Goal: Task Accomplishment & Management: Manage account settings

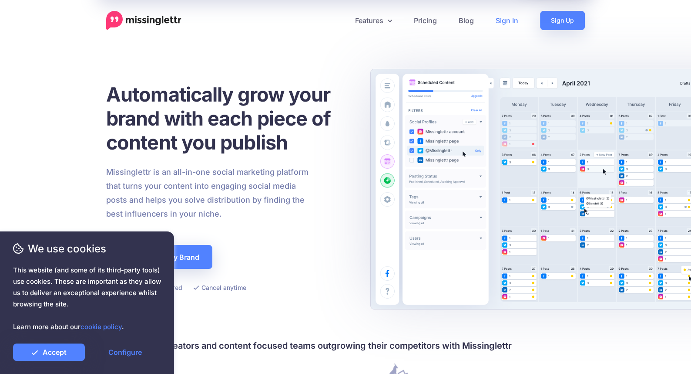
click at [504, 22] on link "Sign In" at bounding box center [507, 20] width 44 height 19
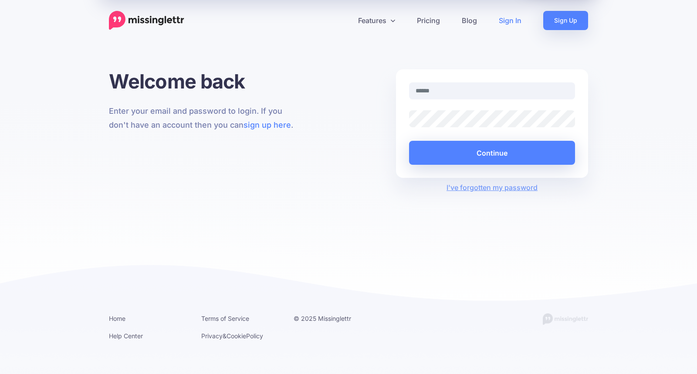
type input "**********"
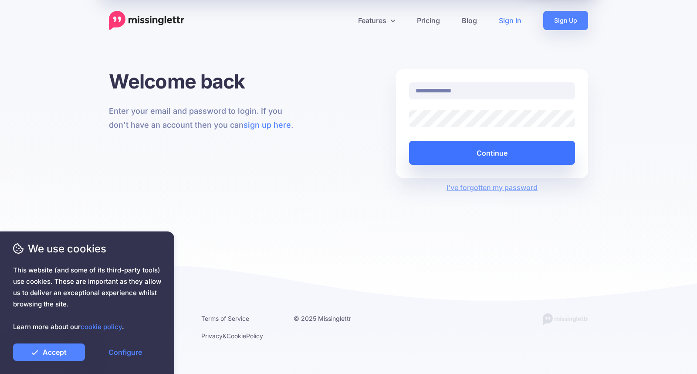
click at [451, 152] on button "Continue" at bounding box center [492, 153] width 166 height 24
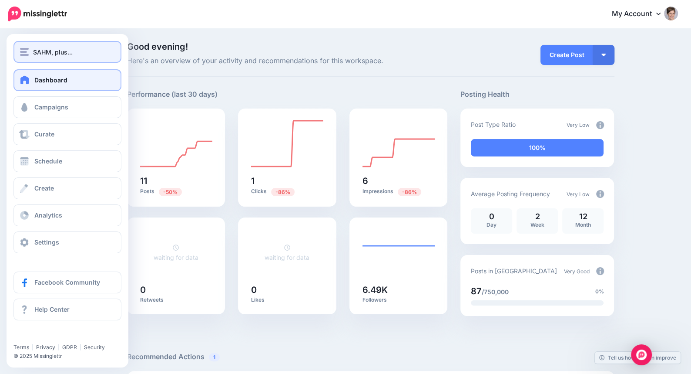
click at [44, 54] on span "SAHM, plus..." at bounding box center [53, 52] width 40 height 10
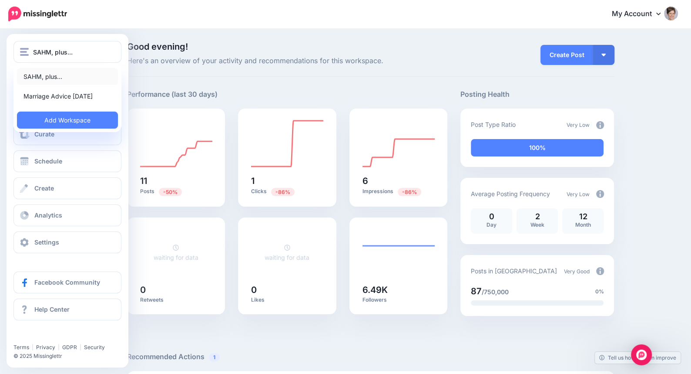
click at [42, 81] on link "SAHM, plus..." at bounding box center [67, 76] width 101 height 17
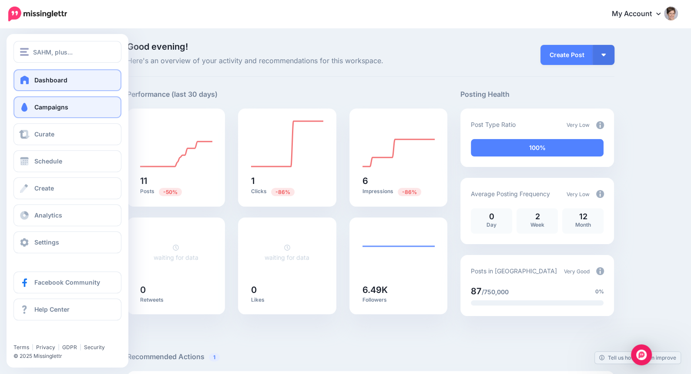
click at [31, 112] on link "Campaigns" at bounding box center [67, 107] width 108 height 22
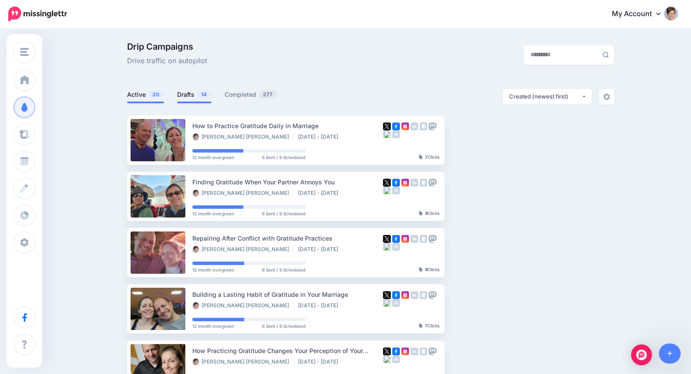
click at [190, 98] on link "Drafts 14" at bounding box center [194, 94] width 34 height 10
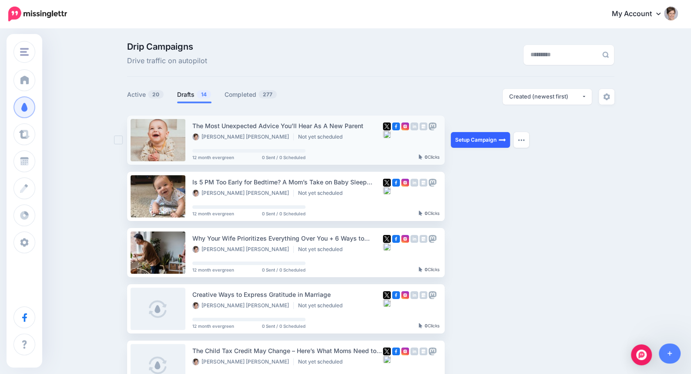
click at [485, 139] on link "Setup Campaign" at bounding box center [480, 140] width 59 height 16
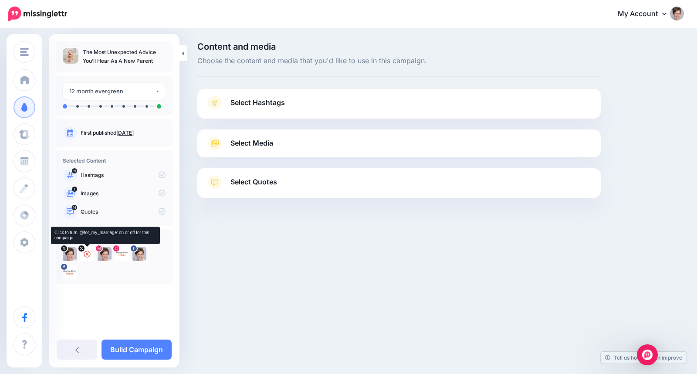
click at [88, 253] on icon at bounding box center [87, 253] width 7 height 7
click at [124, 254] on icon at bounding box center [121, 253] width 7 height 7
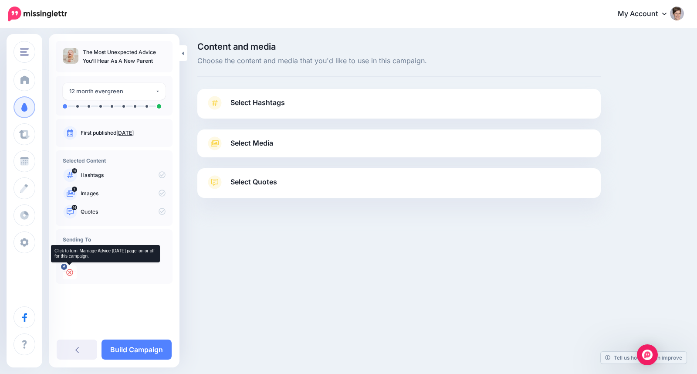
click at [71, 271] on icon at bounding box center [69, 272] width 7 height 7
click at [257, 108] on span "Select Hashtags" at bounding box center [257, 103] width 54 height 12
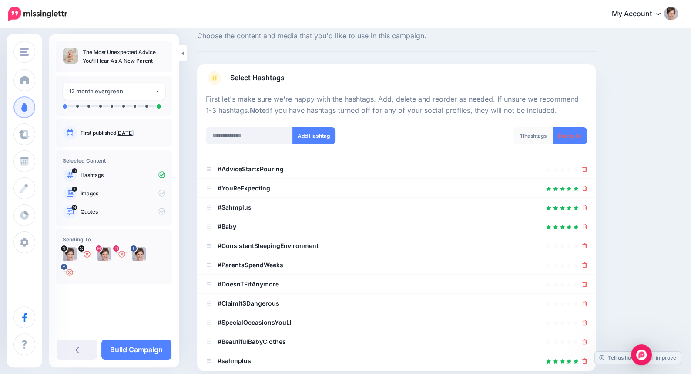
scroll to position [70, 0]
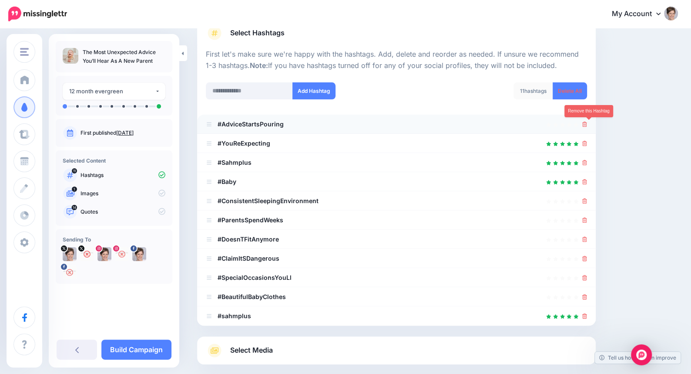
click at [587, 122] on icon at bounding box center [585, 123] width 5 height 5
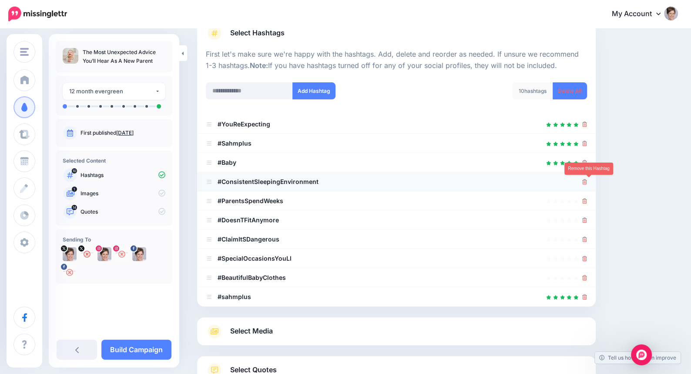
click at [587, 184] on link at bounding box center [585, 181] width 5 height 7
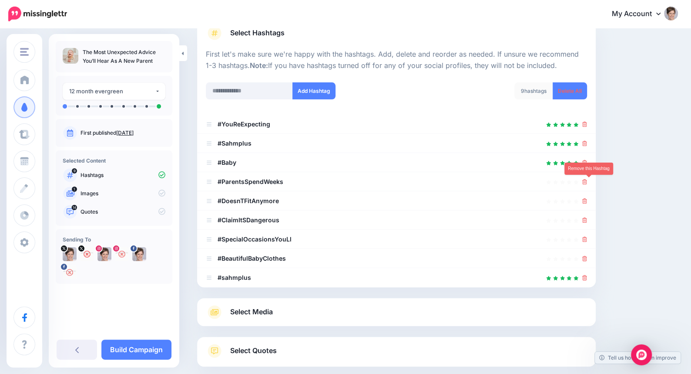
click at [587, 184] on link at bounding box center [585, 181] width 5 height 7
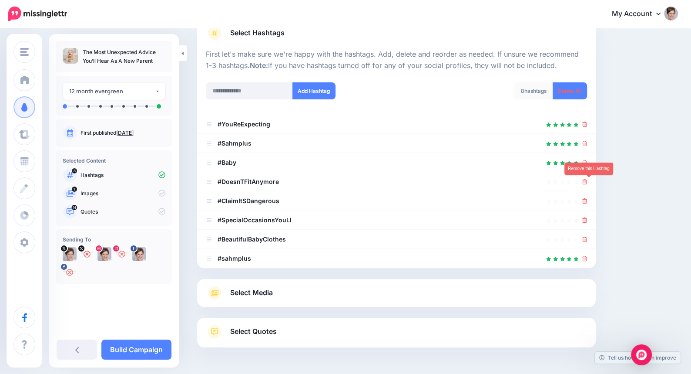
click at [587, 184] on link at bounding box center [585, 181] width 5 height 7
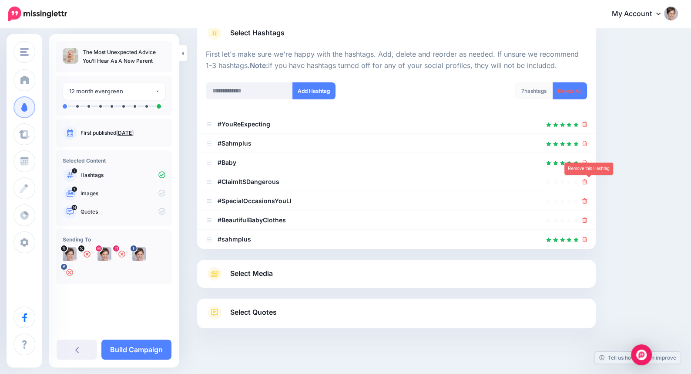
click at [587, 184] on link at bounding box center [585, 181] width 5 height 7
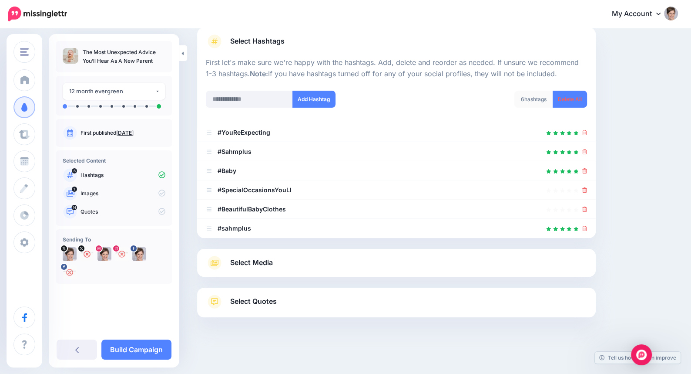
scroll to position [61, 0]
click at [587, 190] on icon at bounding box center [585, 190] width 5 height 5
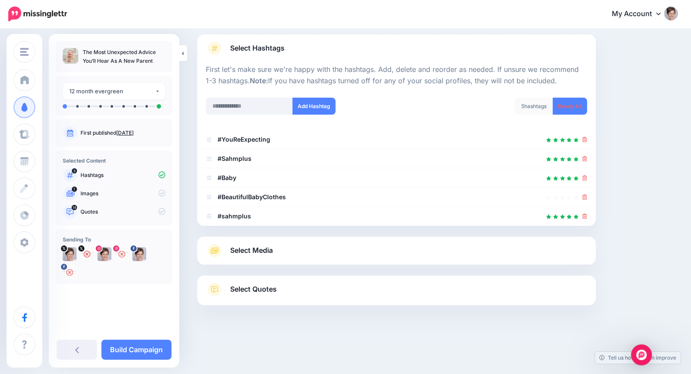
scroll to position [54, 0]
click at [587, 195] on icon at bounding box center [585, 197] width 5 height 5
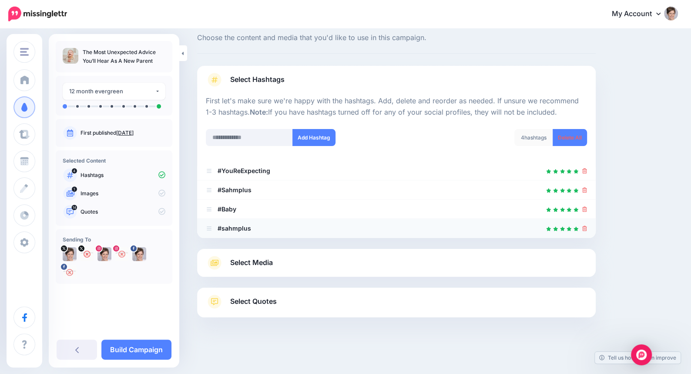
scroll to position [22, 0]
click at [587, 228] on icon at bounding box center [585, 228] width 5 height 5
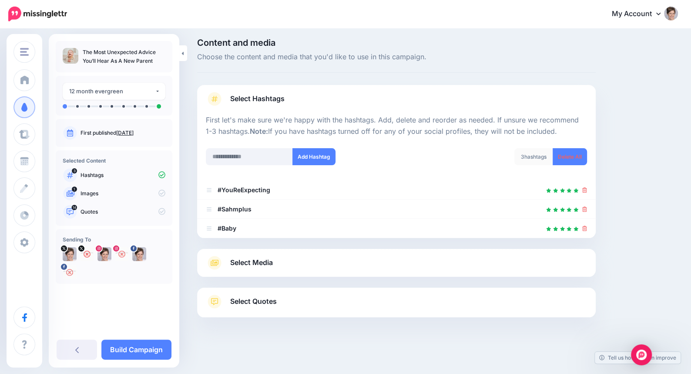
scroll to position [3, 0]
click at [295, 270] on div "Select Media Next, let's make sure we have the best media for this campaign. De…" at bounding box center [396, 263] width 399 height 28
click at [246, 261] on span "Select Media" at bounding box center [251, 263] width 43 height 12
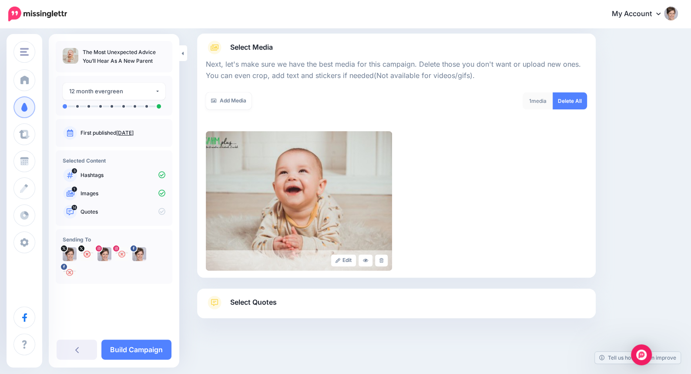
scroll to position [96, 0]
click at [234, 104] on link "Add Media" at bounding box center [229, 100] width 46 height 17
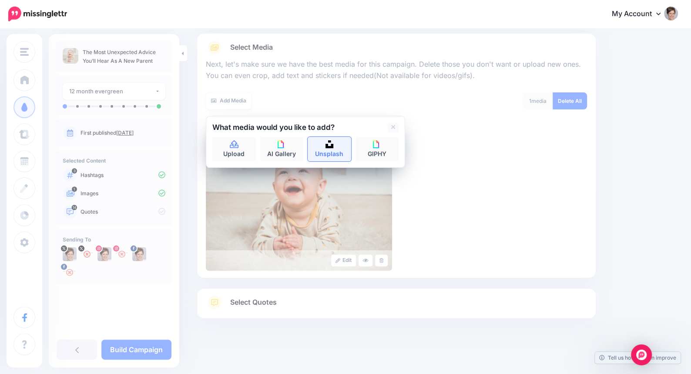
click at [342, 148] on link "Unsplash" at bounding box center [330, 149] width 44 height 24
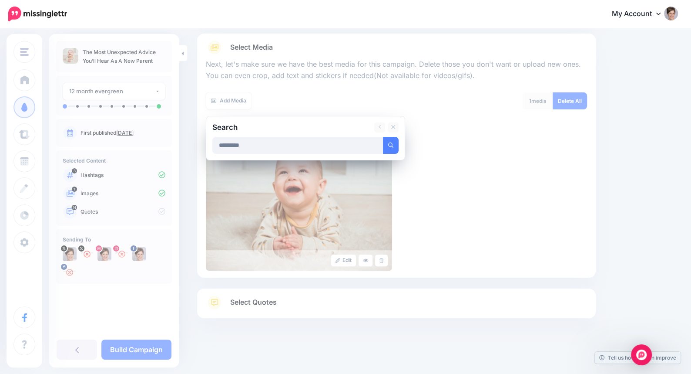
type input "*********"
click at [383, 137] on button "submit" at bounding box center [391, 145] width 16 height 17
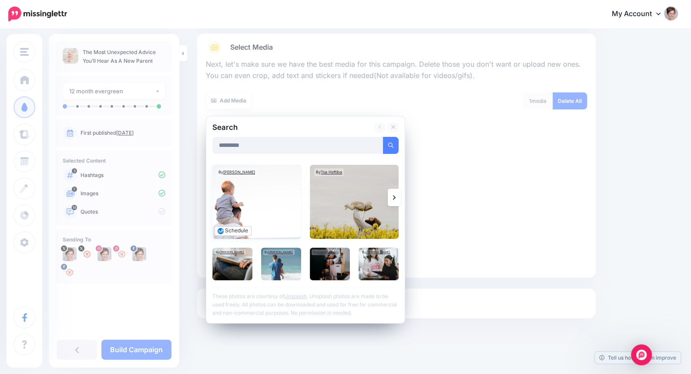
click at [273, 194] on img at bounding box center [256, 202] width 89 height 74
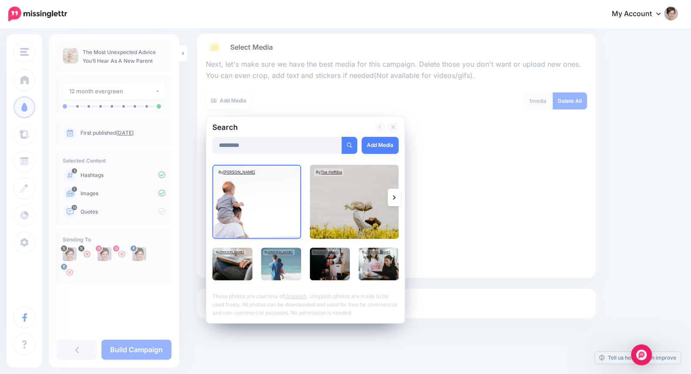
click at [239, 264] on img at bounding box center [232, 263] width 40 height 33
click at [342, 266] on img at bounding box center [330, 263] width 40 height 33
click at [382, 145] on link "Add Media" at bounding box center [380, 145] width 37 height 17
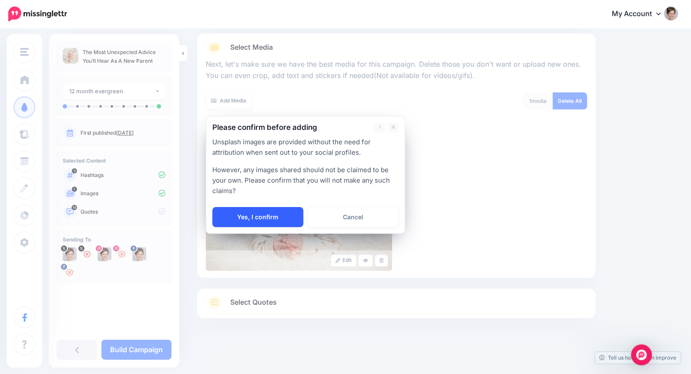
click at [276, 211] on link "Yes, I confirm" at bounding box center [257, 217] width 91 height 20
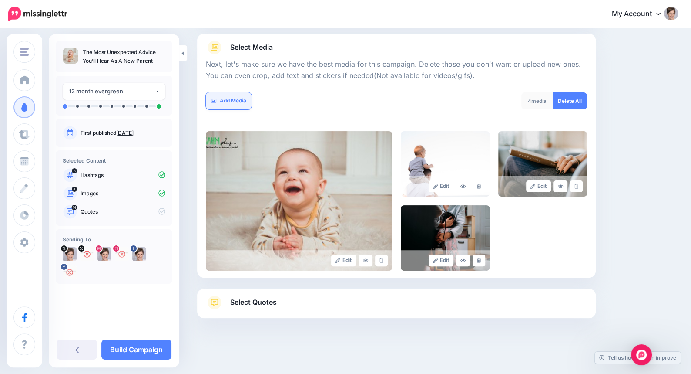
click at [242, 103] on link "Add Media" at bounding box center [229, 100] width 46 height 17
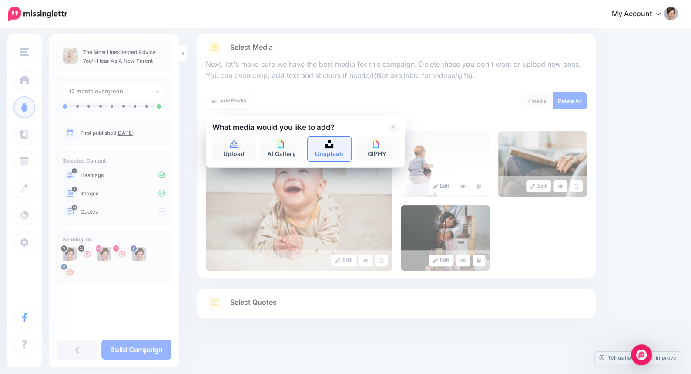
click at [330, 149] on link "Unsplash" at bounding box center [330, 149] width 44 height 24
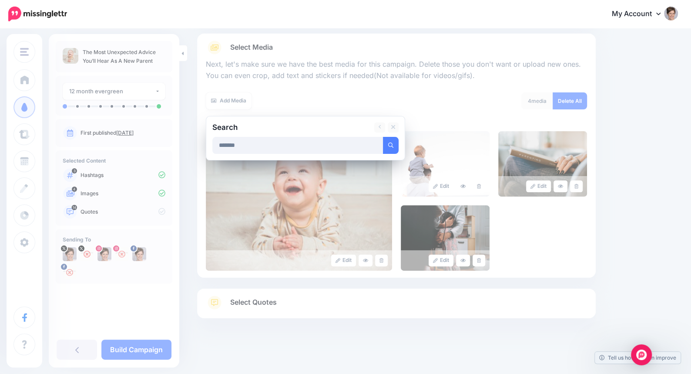
click at [383, 137] on button "submit" at bounding box center [391, 145] width 16 height 17
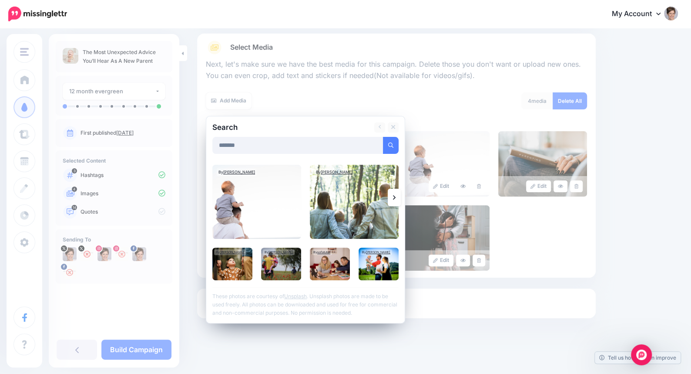
click at [290, 143] on input "*******" at bounding box center [297, 145] width 171 height 17
type input "*********"
click at [383, 137] on button "submit" at bounding box center [391, 145] width 16 height 17
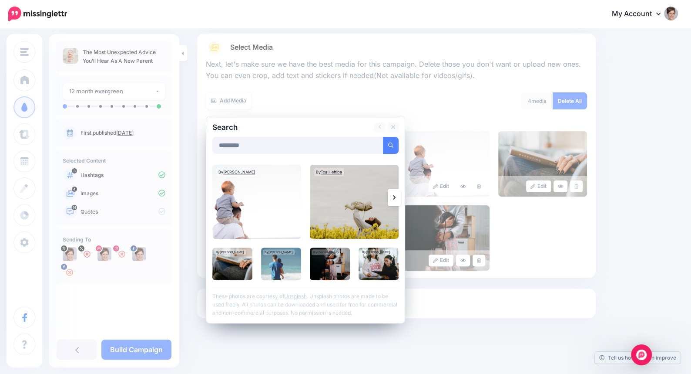
click at [396, 194] on link at bounding box center [394, 197] width 13 height 17
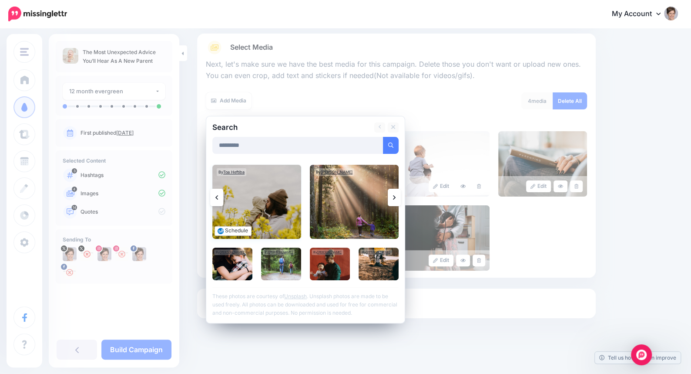
click at [283, 211] on img at bounding box center [256, 202] width 89 height 74
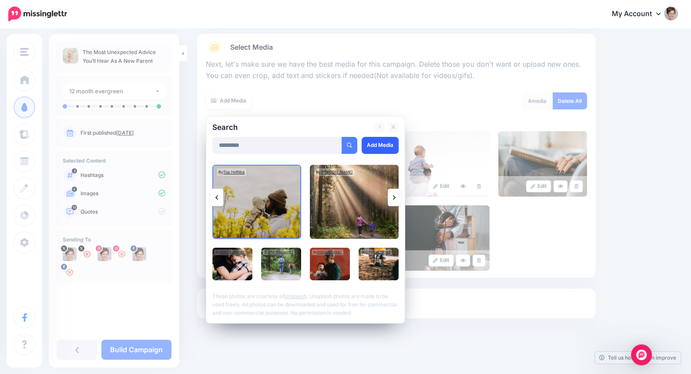
click at [373, 145] on link "Add Media" at bounding box center [380, 145] width 37 height 17
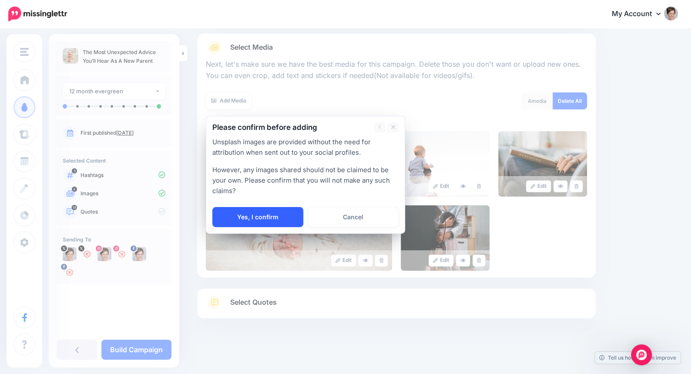
click at [285, 213] on link "Yes, I confirm" at bounding box center [257, 217] width 91 height 20
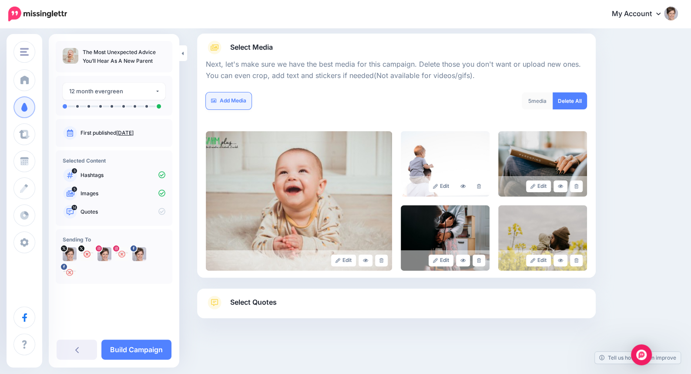
click at [232, 98] on link "Add Media" at bounding box center [229, 100] width 46 height 17
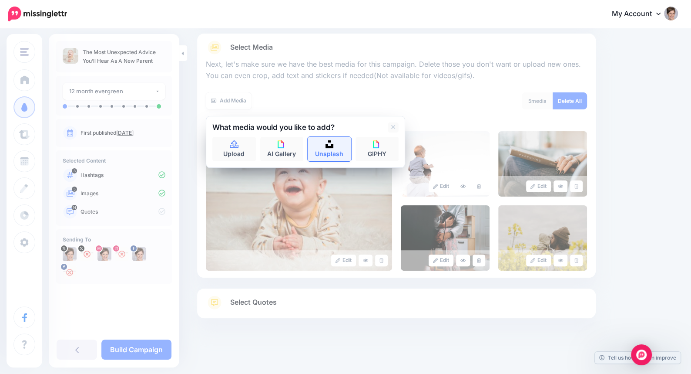
click at [323, 146] on link "Unsplash" at bounding box center [330, 149] width 44 height 24
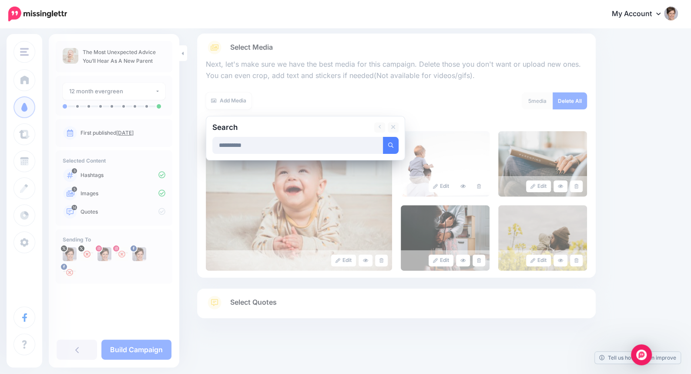
type input "**********"
click at [383, 137] on button "submit" at bounding box center [391, 145] width 16 height 17
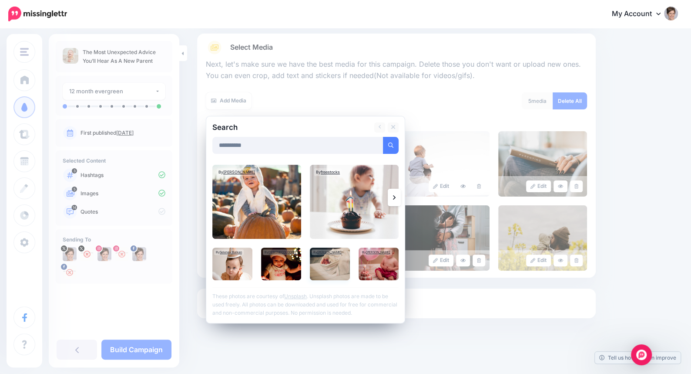
click at [327, 265] on img at bounding box center [330, 263] width 40 height 33
click at [377, 147] on link "Add Media" at bounding box center [380, 145] width 37 height 17
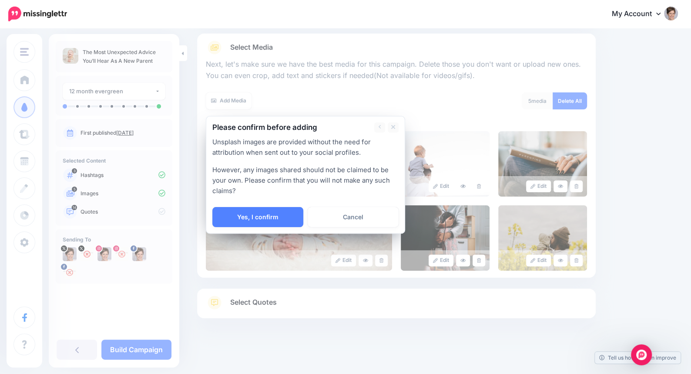
click at [288, 216] on link "Yes, I confirm" at bounding box center [257, 217] width 91 height 20
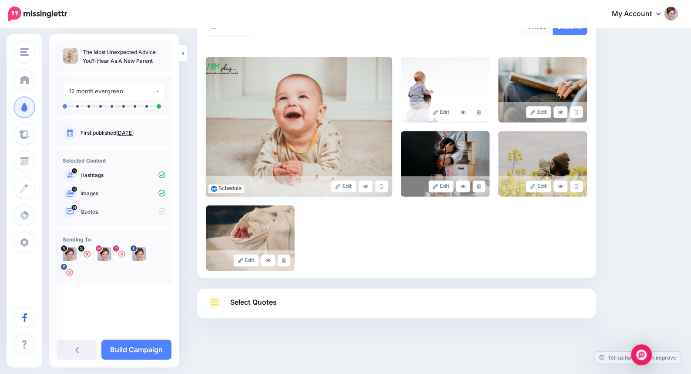
scroll to position [100, 0]
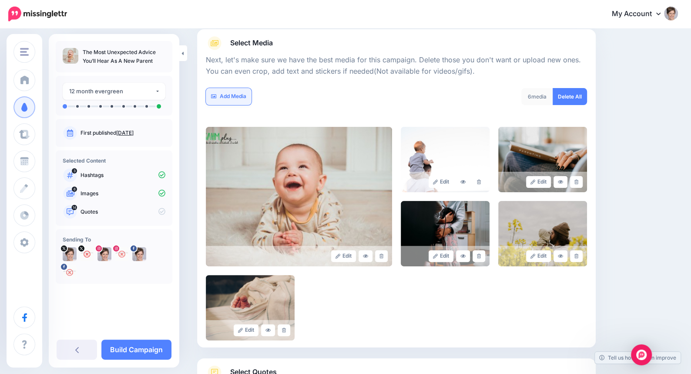
click at [240, 97] on link "Add Media" at bounding box center [229, 96] width 46 height 17
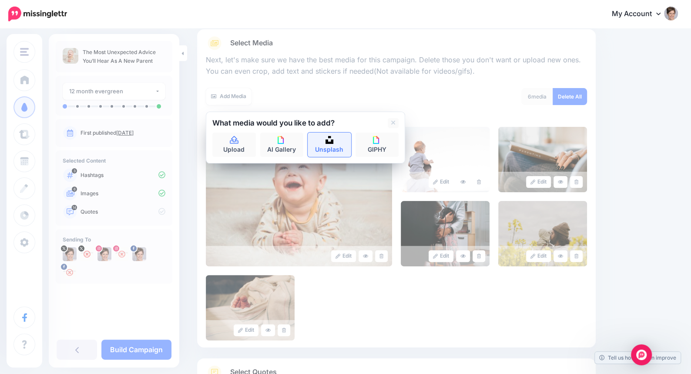
click at [320, 142] on link "Unsplash" at bounding box center [330, 144] width 44 height 24
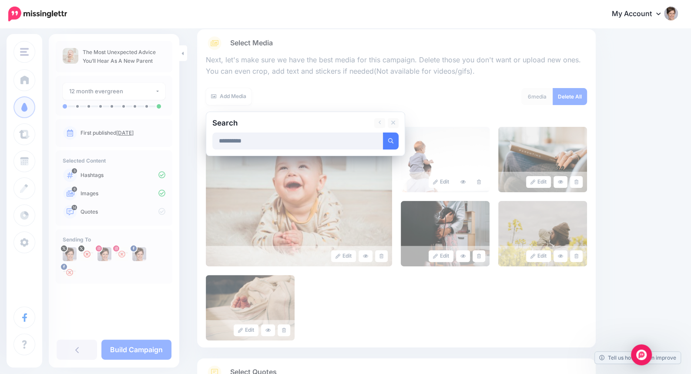
type input "**********"
click at [383, 132] on button "submit" at bounding box center [391, 140] width 16 height 17
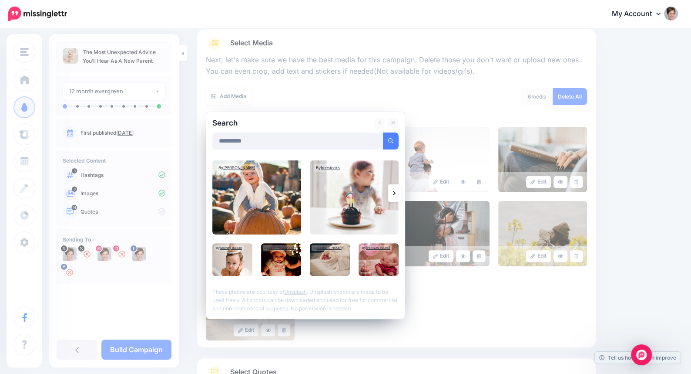
click at [394, 196] on icon at bounding box center [394, 192] width 3 height 7
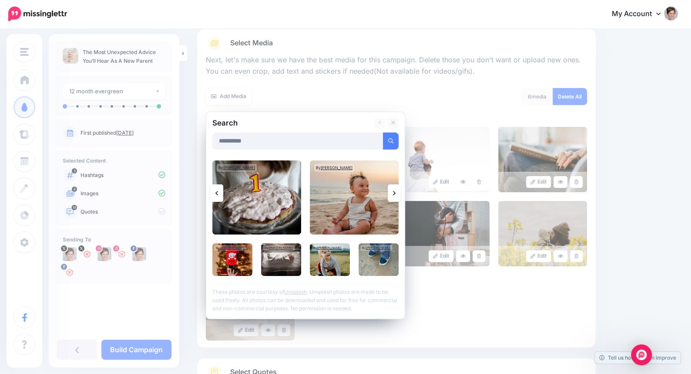
click at [288, 261] on img at bounding box center [281, 259] width 40 height 33
click at [344, 219] on img at bounding box center [354, 197] width 89 height 74
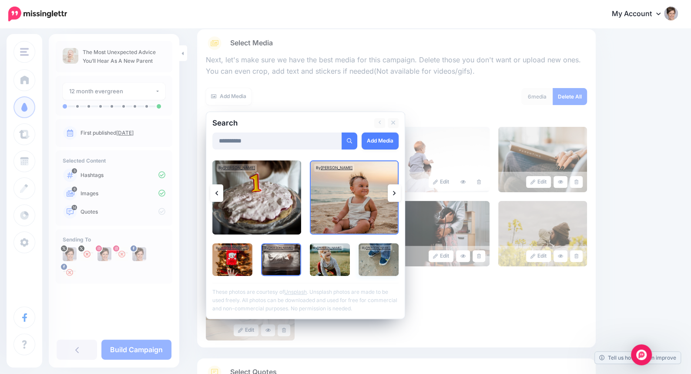
click at [371, 264] on img at bounding box center [379, 259] width 40 height 33
click at [378, 130] on div at bounding box center [305, 130] width 186 height 4
click at [374, 140] on link "Add Media" at bounding box center [380, 140] width 37 height 17
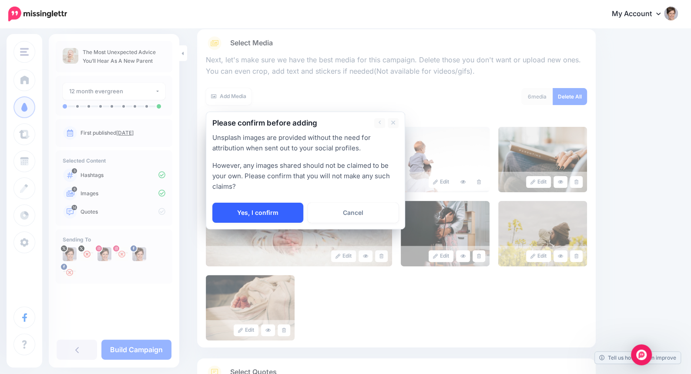
click at [282, 208] on link "Yes, I confirm" at bounding box center [257, 212] width 91 height 20
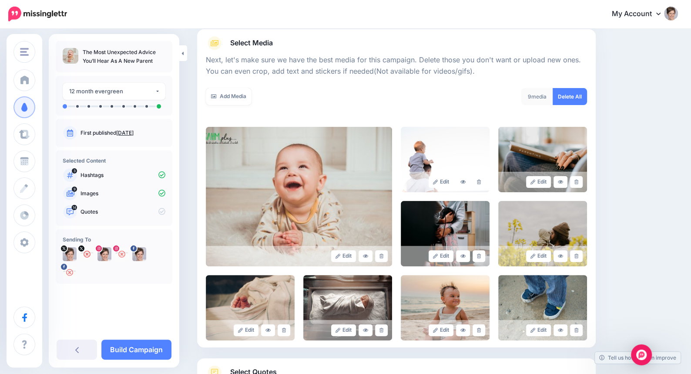
scroll to position [170, 0]
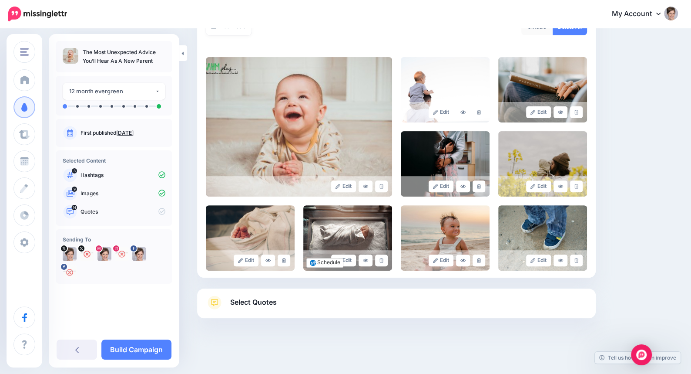
click at [273, 304] on span "Select Quotes" at bounding box center [253, 302] width 47 height 12
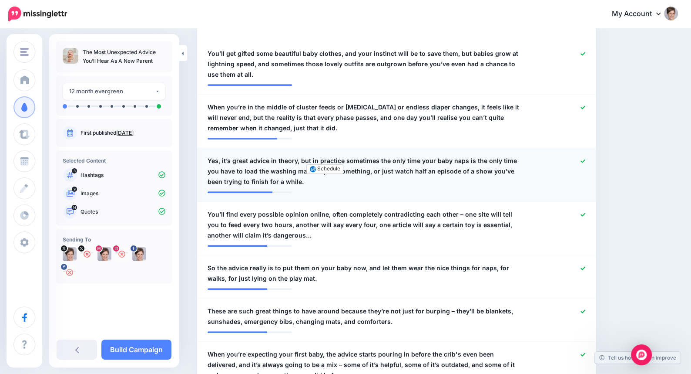
scroll to position [274, 0]
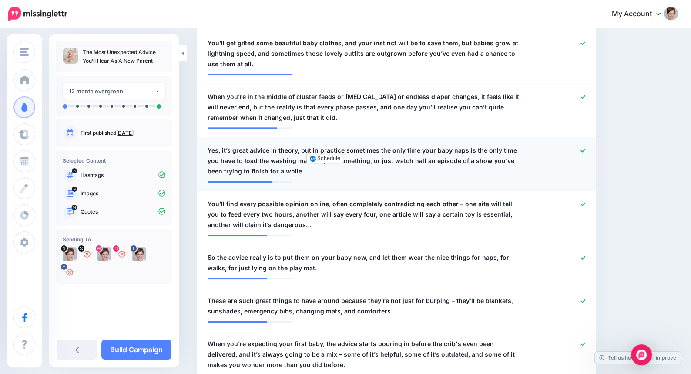
click at [413, 169] on span "Yes, it’s great advice in theory, but in practice sometimes the only time your …" at bounding box center [364, 160] width 313 height 31
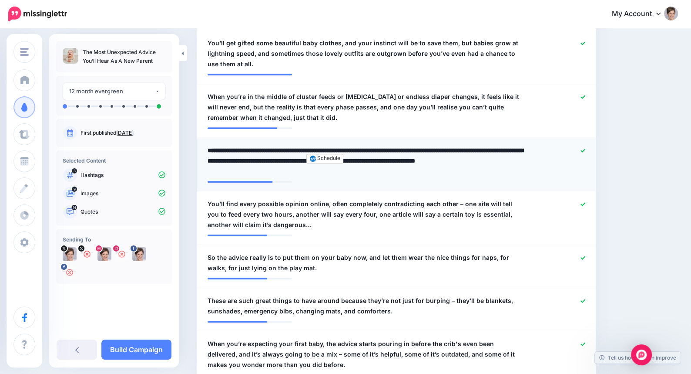
drag, startPoint x: 342, startPoint y: 150, endPoint x: 209, endPoint y: 149, distance: 132.8
click at [209, 149] on textarea "**********" at bounding box center [366, 160] width 317 height 31
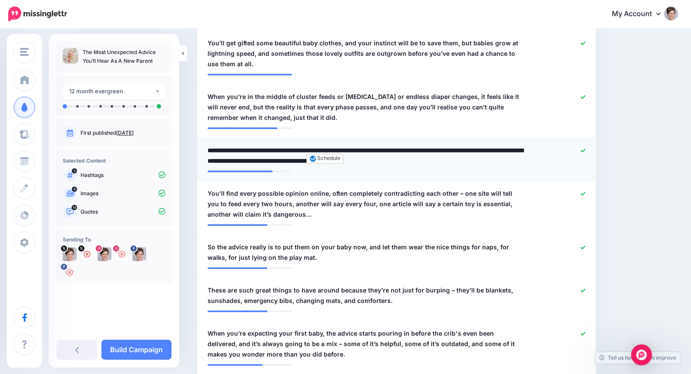
drag, startPoint x: 367, startPoint y: 148, endPoint x: 273, endPoint y: 147, distance: 93.6
click at [273, 147] on textarea "**********" at bounding box center [366, 155] width 317 height 21
click at [265, 164] on textarea "**********" at bounding box center [366, 155] width 317 height 21
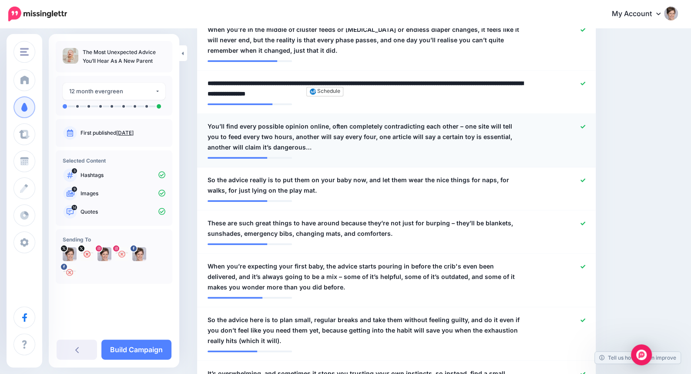
scroll to position [344, 0]
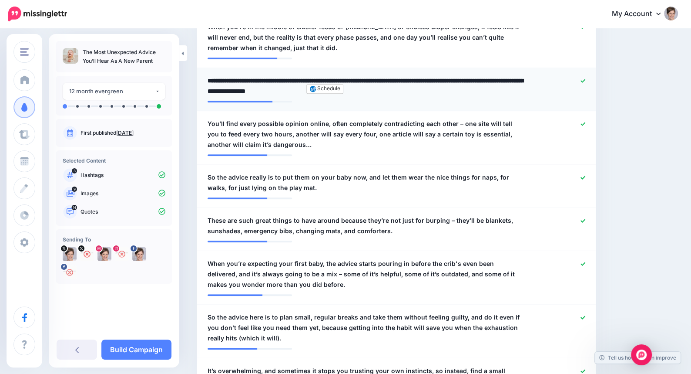
click at [374, 91] on textarea "**********" at bounding box center [366, 85] width 317 height 21
type textarea "**********"
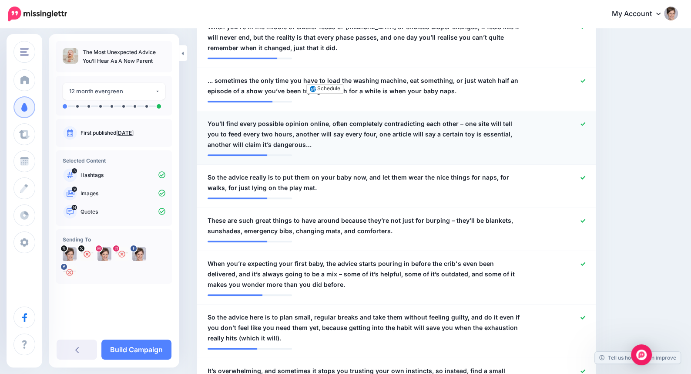
click at [326, 122] on span "You’ll find every possible opinion online, often completely contradicting each …" at bounding box center [364, 133] width 313 height 31
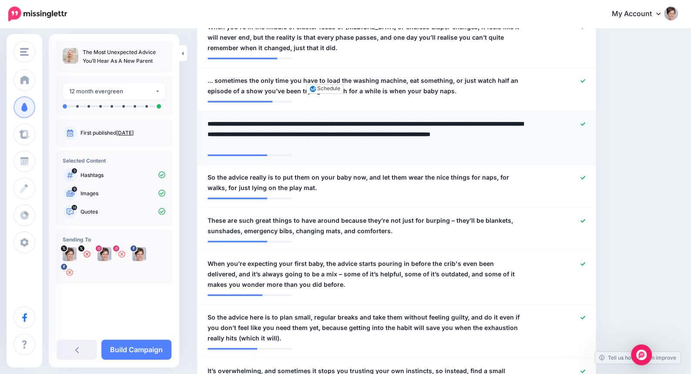
drag, startPoint x: 324, startPoint y: 123, endPoint x: 303, endPoint y: 143, distance: 28.9
click at [303, 143] on textarea "**********" at bounding box center [366, 133] width 317 height 31
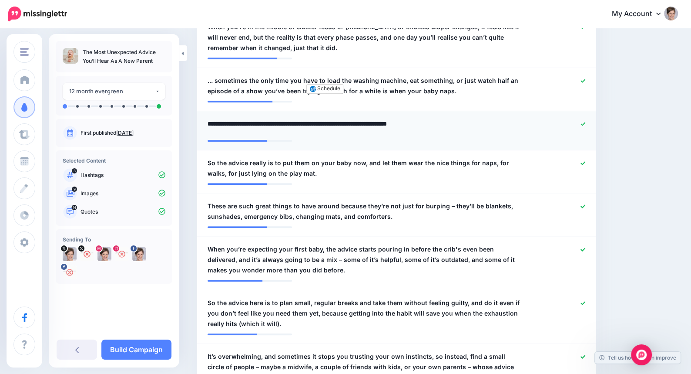
type textarea "**********"
click at [315, 169] on span "So the advice really is to put them on your baby now, and let them wear the nic…" at bounding box center [364, 168] width 313 height 21
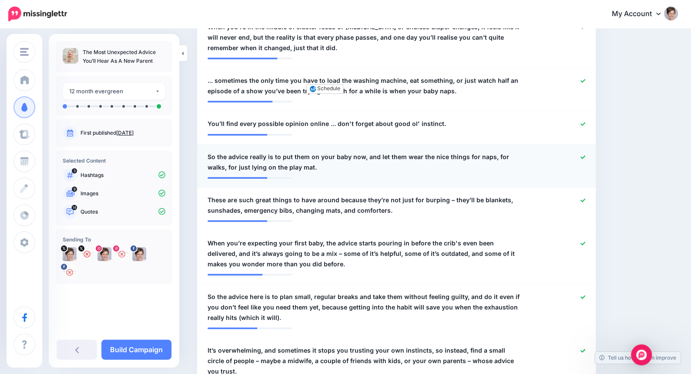
click at [586, 157] on icon at bounding box center [583, 157] width 5 height 5
click at [587, 203] on div at bounding box center [559, 205] width 65 height 21
click at [586, 199] on icon at bounding box center [583, 199] width 5 height 3
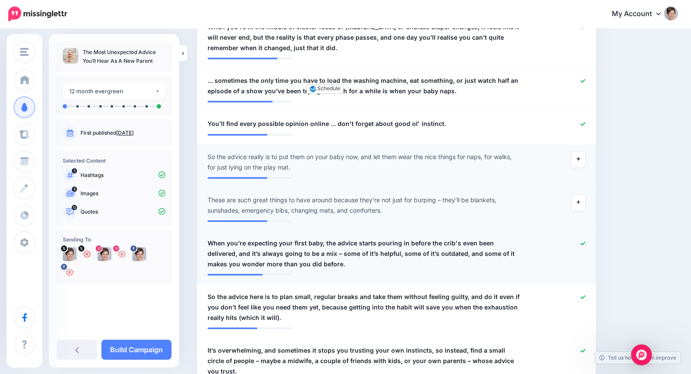
click at [512, 240] on span "When you’re expecting your first baby, the advice starts pouring in before the …" at bounding box center [364, 253] width 313 height 31
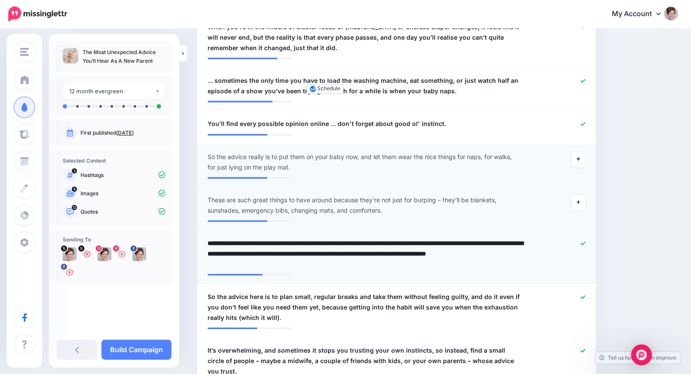
drag, startPoint x: 515, startPoint y: 240, endPoint x: 527, endPoint y: 252, distance: 17.2
click at [527, 252] on div "**********" at bounding box center [364, 253] width 326 height 31
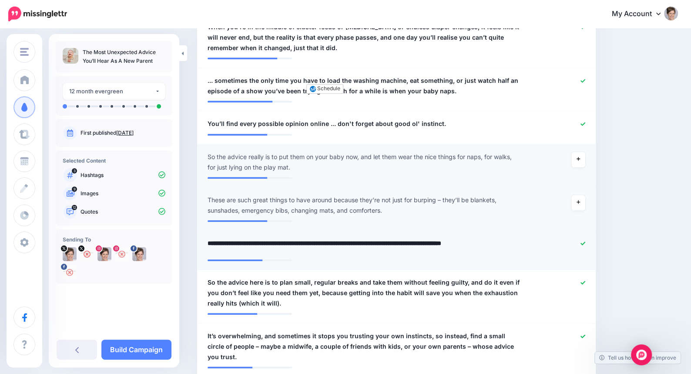
type textarea "**********"
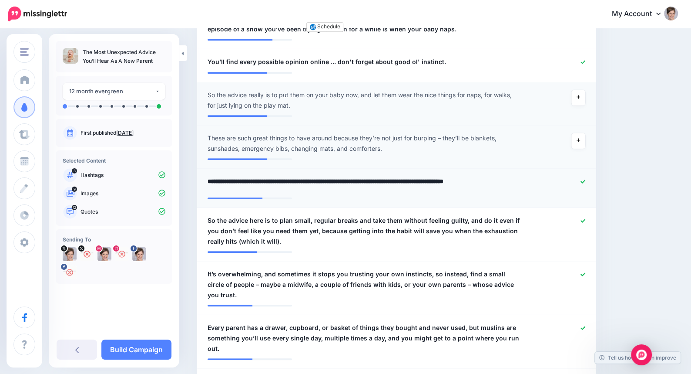
scroll to position [448, 0]
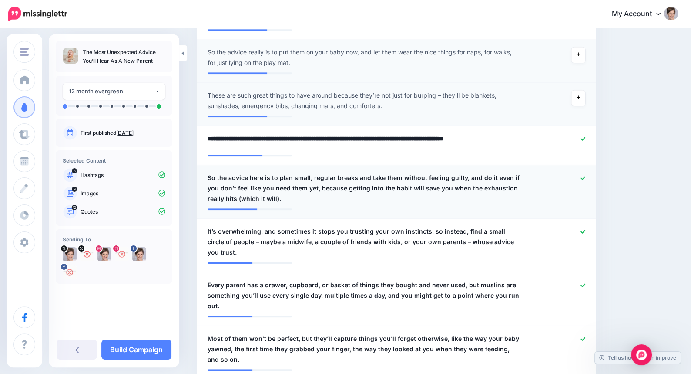
click at [272, 176] on span "So the advice here is to plan small, regular breaks and take them without feeli…" at bounding box center [364, 187] width 313 height 31
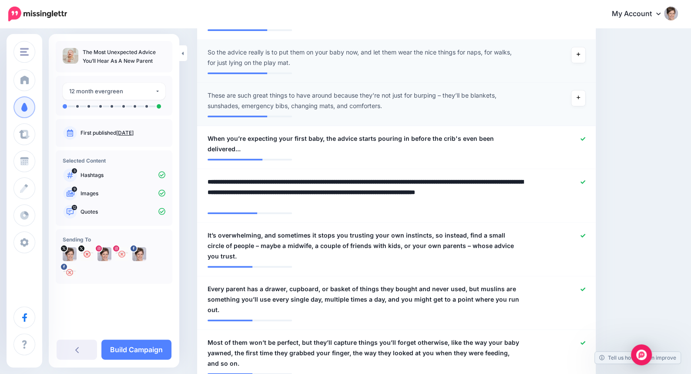
drag, startPoint x: 281, startPoint y: 172, endPoint x: 120, endPoint y: 155, distance: 161.9
click at [120, 155] on div "SAHM, plus... SAHM, plus... Marriage Advice Today Add Workspace Dashboard Campa…" at bounding box center [345, 331] width 691 height 1501
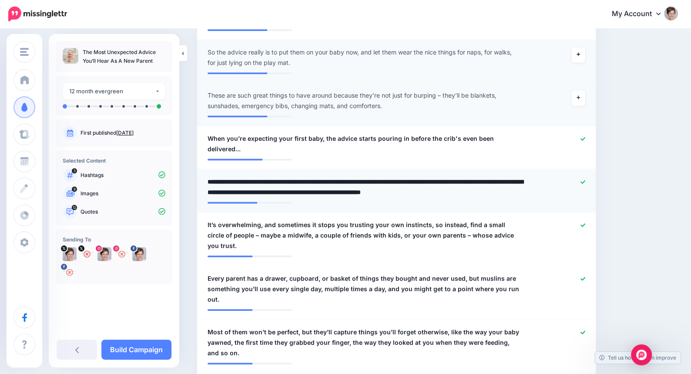
drag, startPoint x: 398, startPoint y: 171, endPoint x: 521, endPoint y: 182, distance: 123.7
click at [521, 182] on textarea "**********" at bounding box center [366, 186] width 317 height 21
click at [232, 184] on textarea "**********" at bounding box center [366, 186] width 317 height 21
drag, startPoint x: 233, startPoint y: 183, endPoint x: 505, endPoint y: 182, distance: 272.1
click at [505, 182] on textarea "**********" at bounding box center [366, 186] width 317 height 21
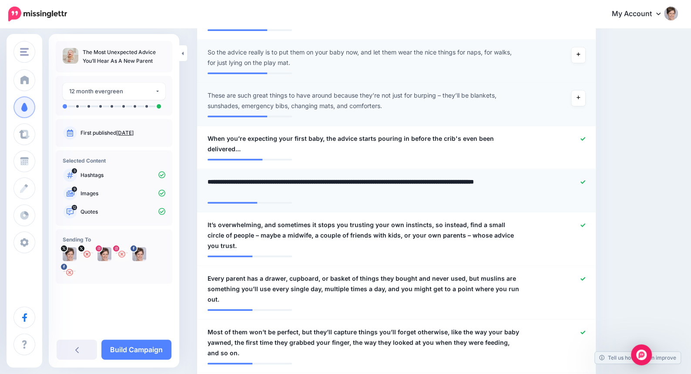
type textarea "**********"
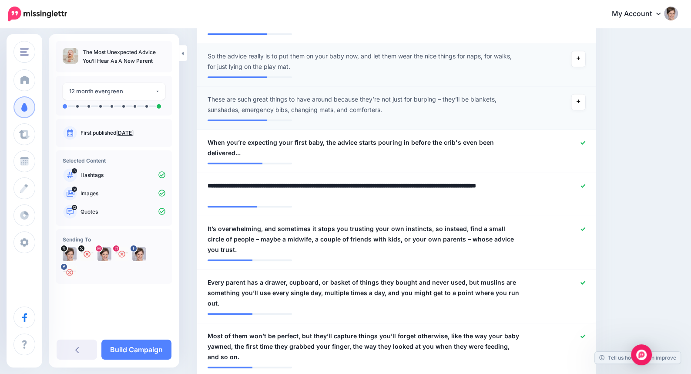
scroll to position [488, 0]
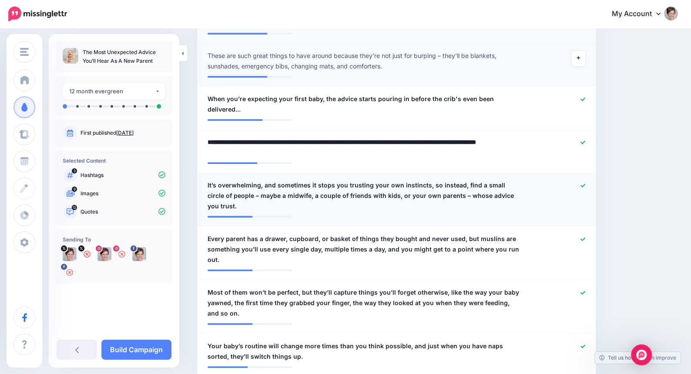
click at [586, 183] on icon at bounding box center [583, 184] width 5 height 3
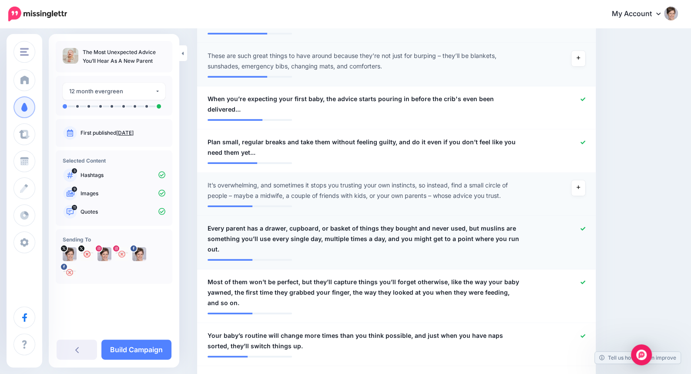
click at [586, 226] on icon at bounding box center [583, 228] width 5 height 5
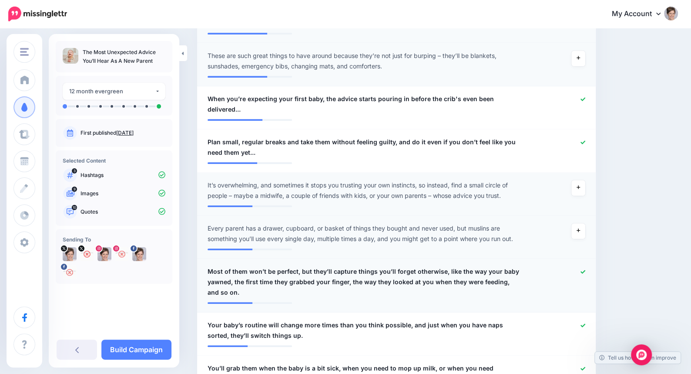
click at [586, 269] on icon at bounding box center [583, 271] width 5 height 5
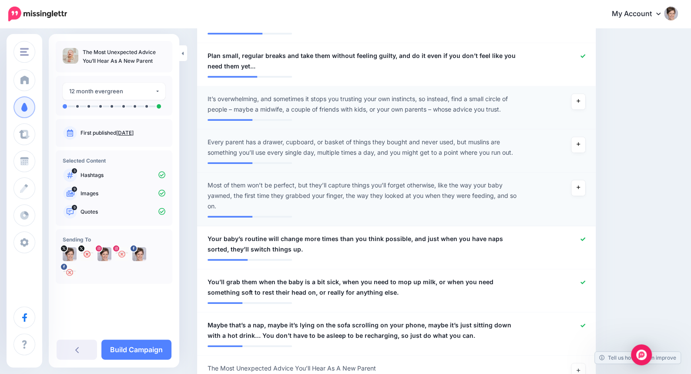
scroll to position [592, 0]
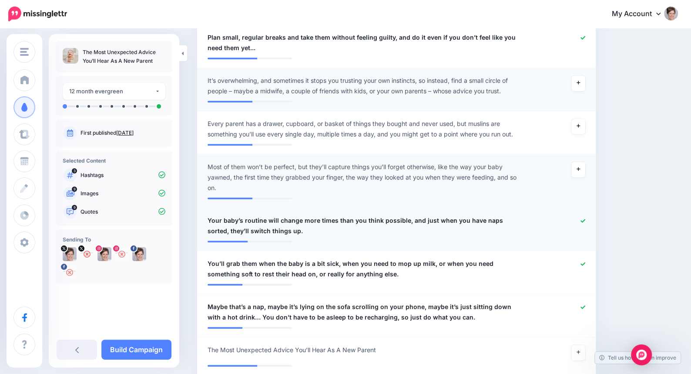
click at [586, 218] on icon at bounding box center [583, 220] width 5 height 5
click at [586, 261] on icon at bounding box center [583, 263] width 5 height 5
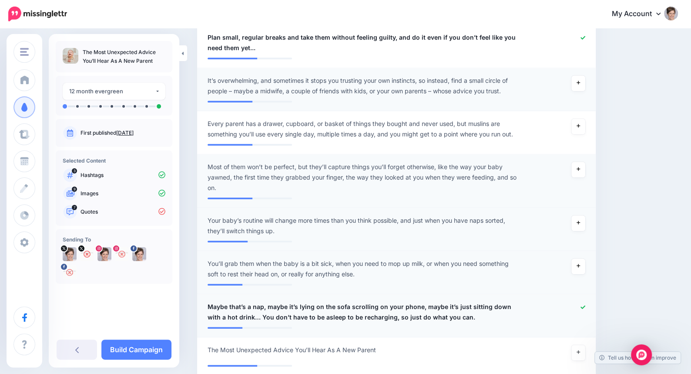
click at [586, 305] on icon at bounding box center [583, 306] width 5 height 3
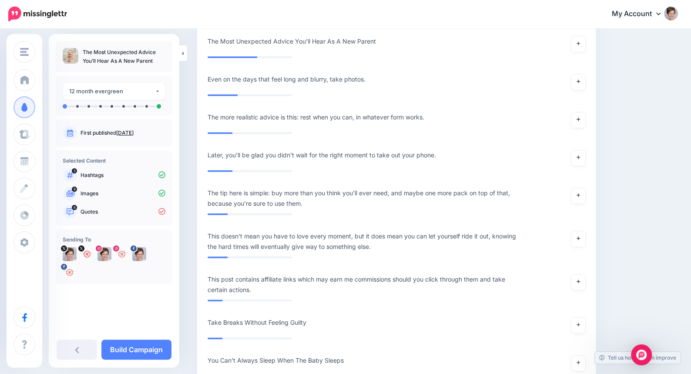
scroll to position [1080, 0]
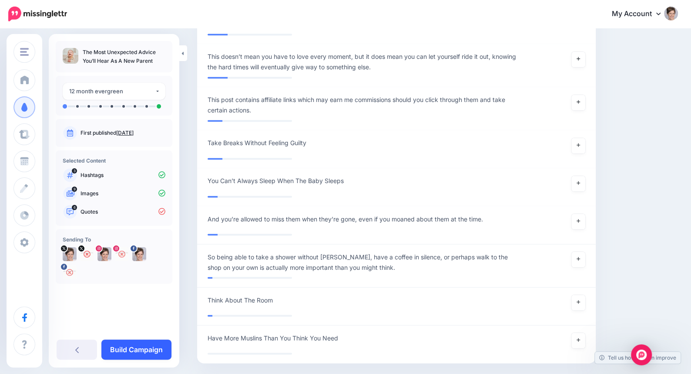
click at [143, 345] on link "Build Campaign" at bounding box center [136, 349] width 70 height 20
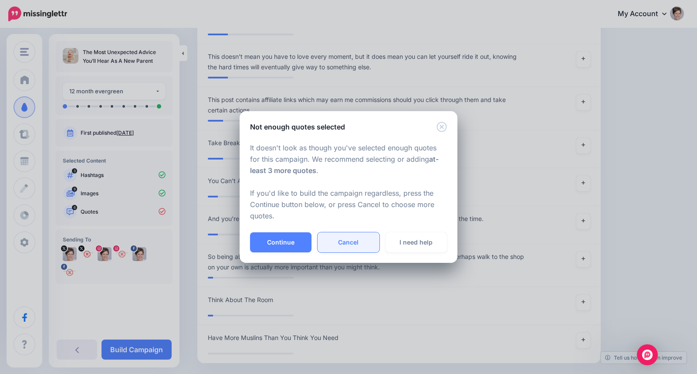
click at [362, 243] on link "Cancel" at bounding box center [347, 242] width 61 height 20
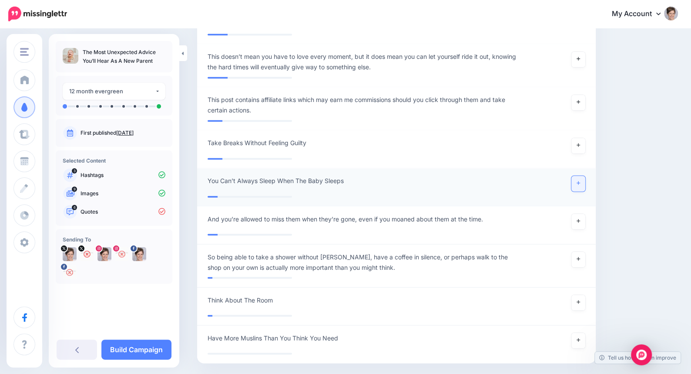
click at [585, 175] on link at bounding box center [579, 183] width 14 height 16
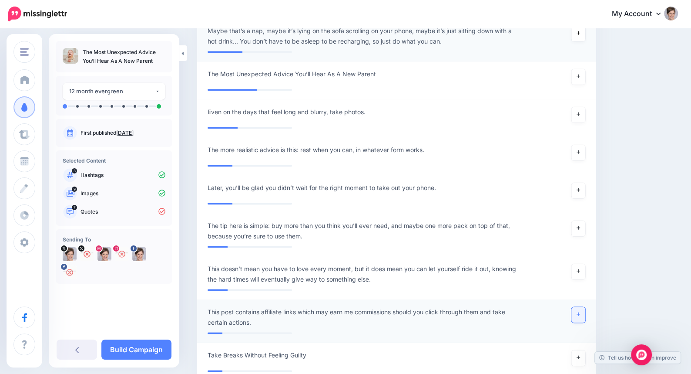
scroll to position [836, 0]
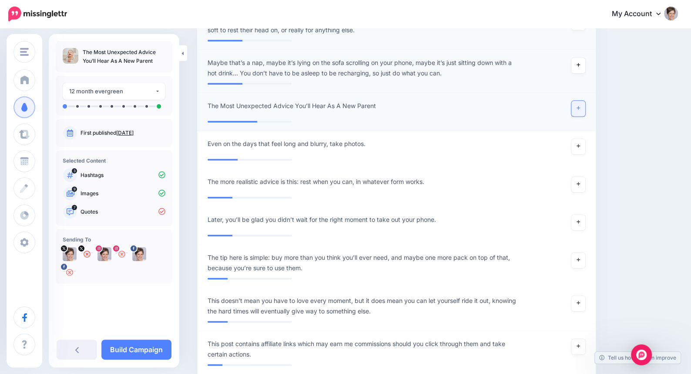
click at [583, 103] on link at bounding box center [579, 109] width 14 height 16
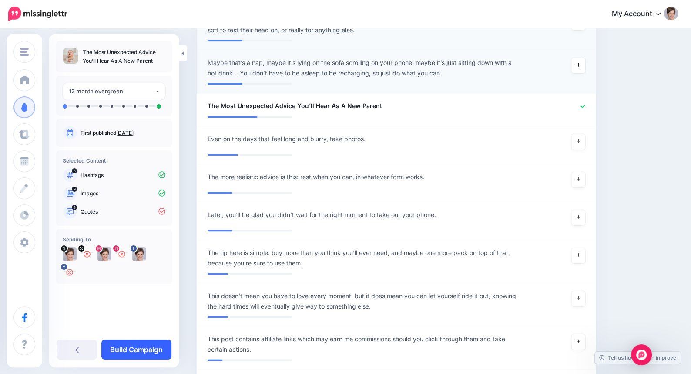
click at [159, 349] on link "Build Campaign" at bounding box center [136, 349] width 70 height 20
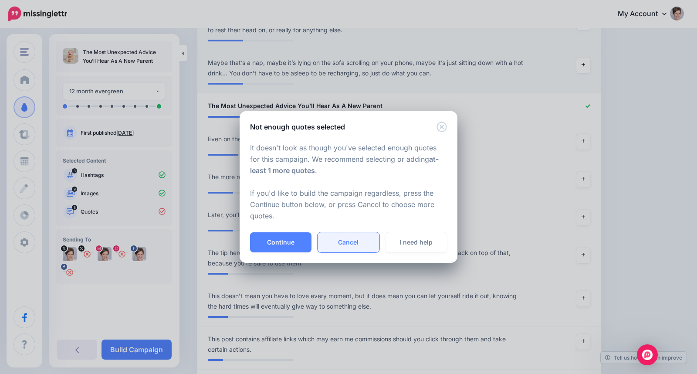
click at [360, 241] on link "Cancel" at bounding box center [347, 242] width 61 height 20
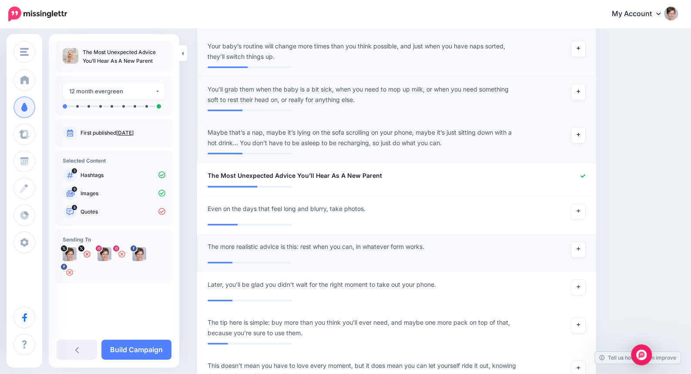
scroll to position [766, 0]
click at [580, 208] on icon at bounding box center [578, 210] width 3 height 5
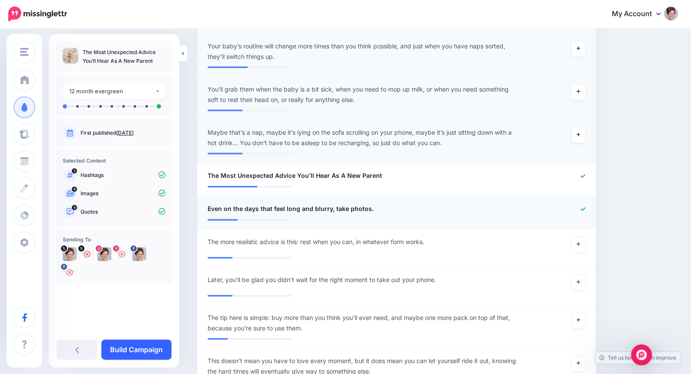
click at [150, 347] on link "Build Campaign" at bounding box center [136, 349] width 70 height 20
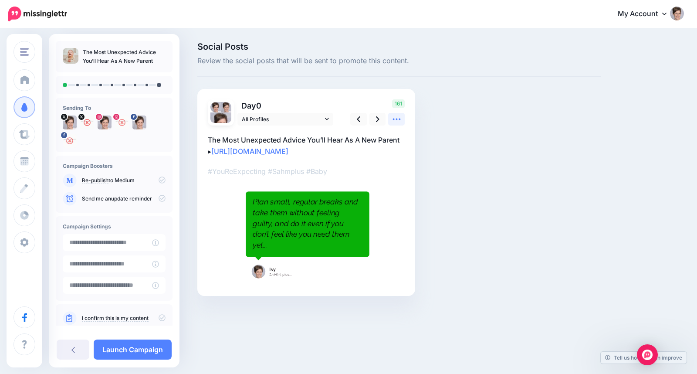
click at [394, 119] on icon at bounding box center [396, 119] width 9 height 9
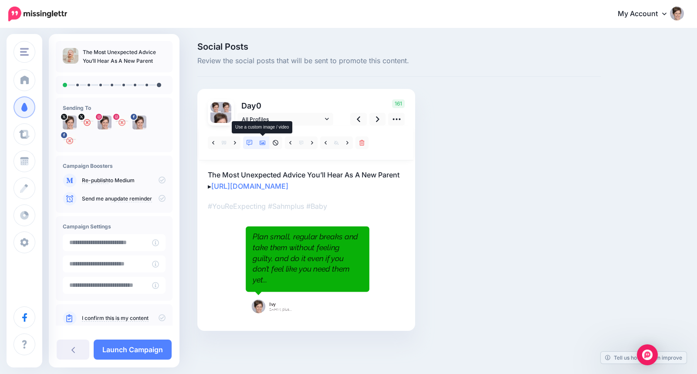
click at [264, 142] on icon at bounding box center [263, 143] width 6 height 6
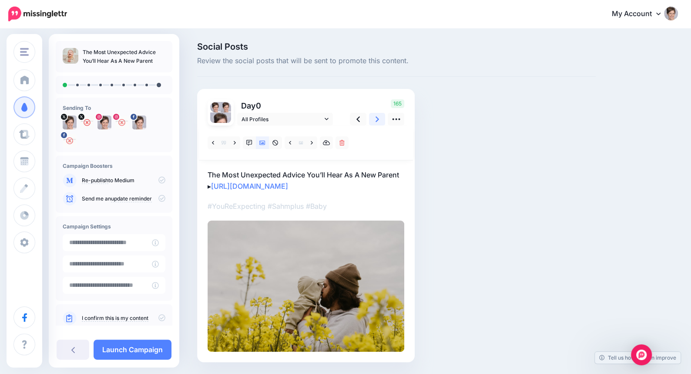
click at [378, 119] on icon at bounding box center [377, 119] width 3 height 6
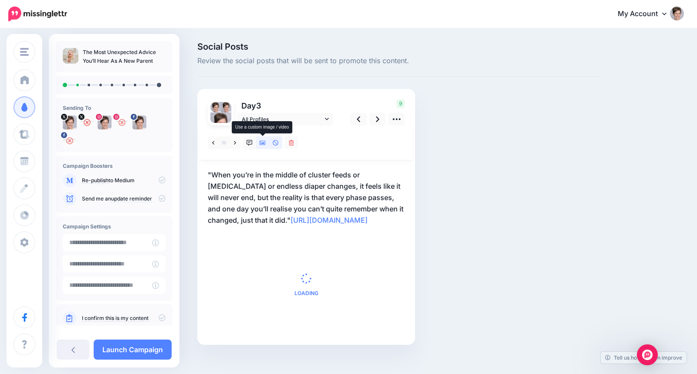
click at [262, 143] on icon at bounding box center [263, 143] width 6 height 6
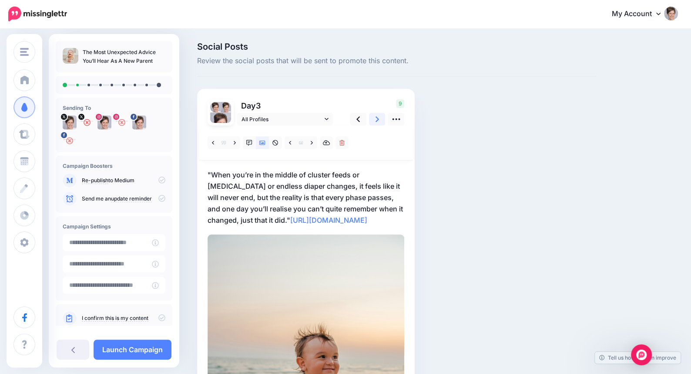
click at [379, 119] on link at bounding box center [377, 119] width 17 height 13
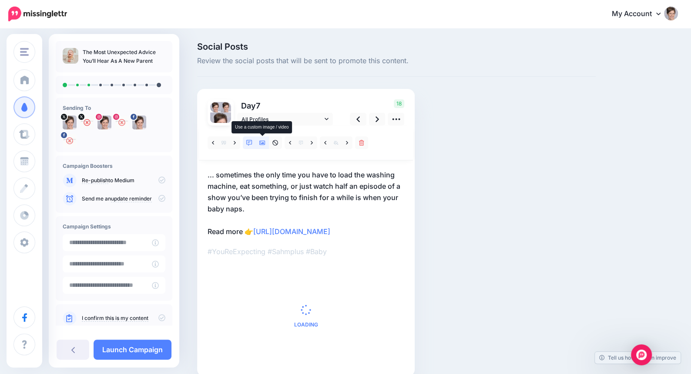
click at [260, 140] on icon at bounding box center [263, 143] width 6 height 6
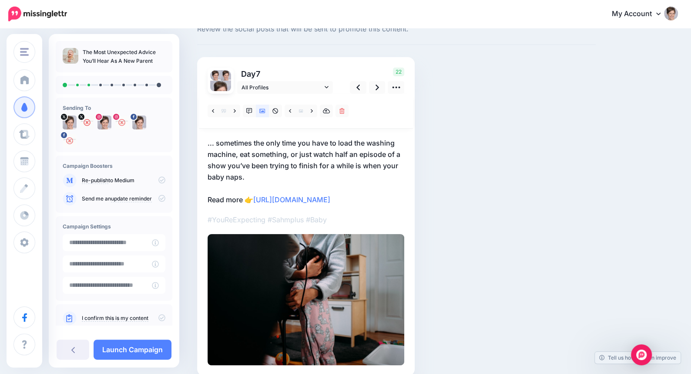
scroll to position [70, 0]
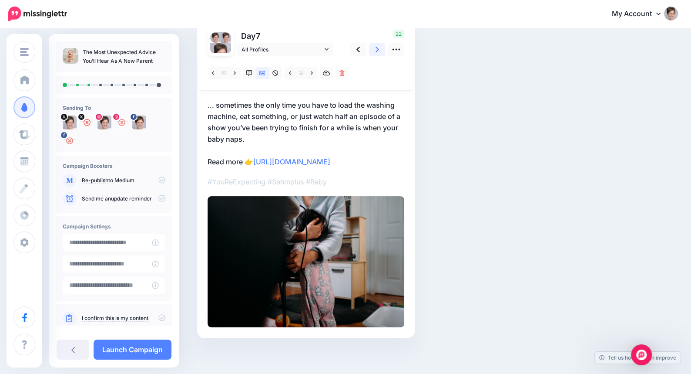
click at [375, 52] on link at bounding box center [377, 49] width 17 height 13
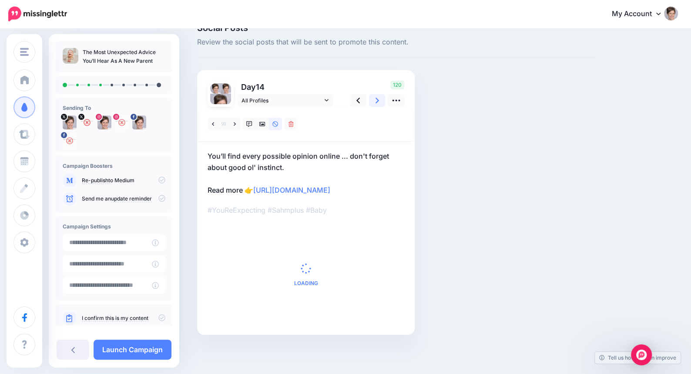
scroll to position [18, 0]
click at [262, 124] on icon at bounding box center [263, 124] width 6 height 4
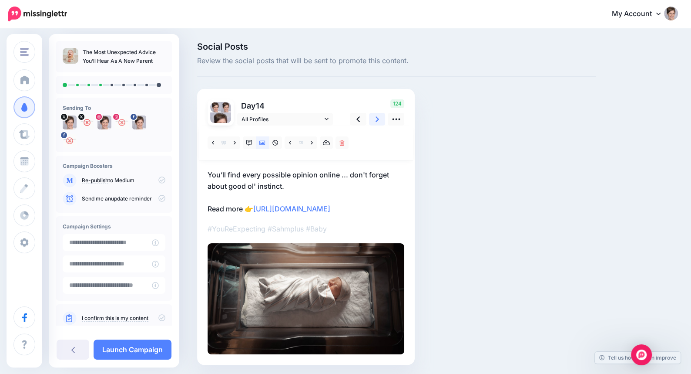
click at [374, 116] on link at bounding box center [377, 119] width 17 height 13
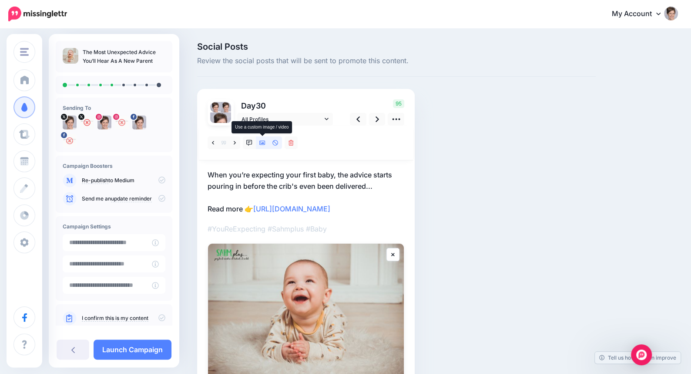
click at [260, 143] on icon at bounding box center [263, 143] width 6 height 4
click at [376, 117] on icon at bounding box center [377, 119] width 3 height 6
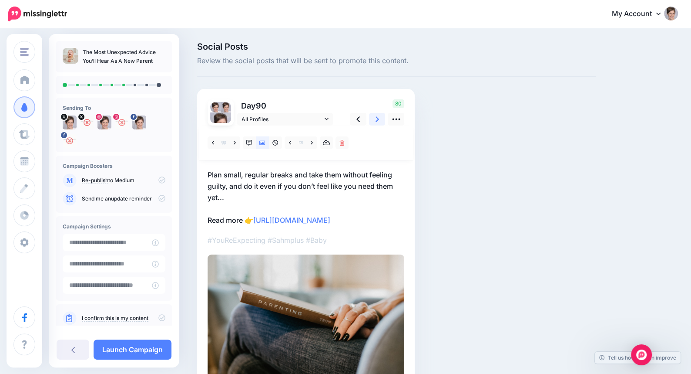
click at [376, 121] on icon at bounding box center [377, 119] width 3 height 9
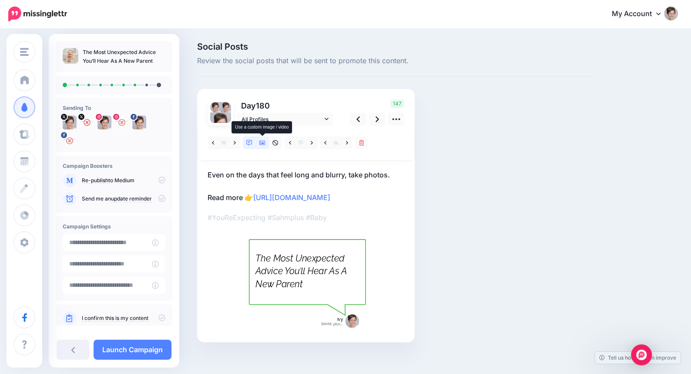
click at [266, 144] on link at bounding box center [262, 142] width 13 height 13
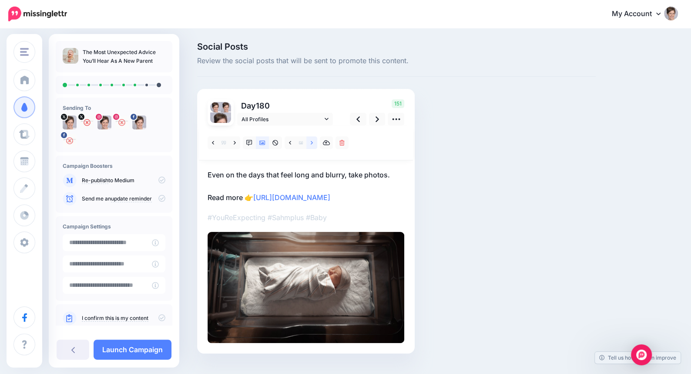
click at [313, 144] on icon at bounding box center [312, 143] width 2 height 6
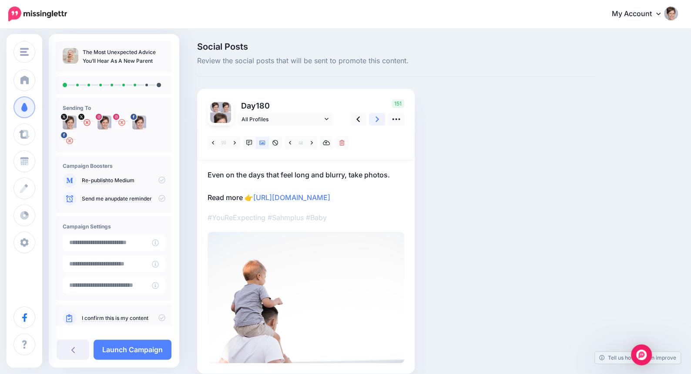
click at [374, 120] on link at bounding box center [377, 119] width 17 height 13
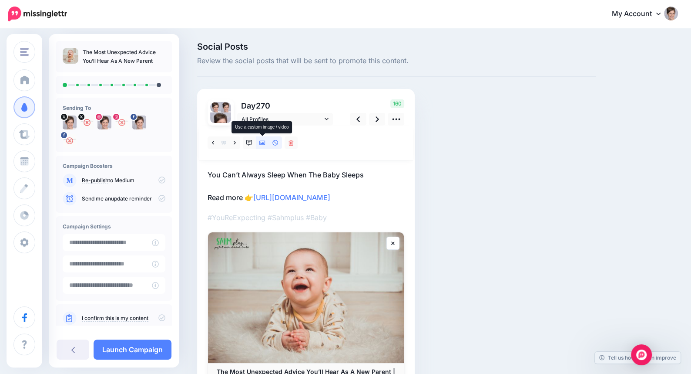
click at [261, 143] on icon at bounding box center [263, 143] width 6 height 4
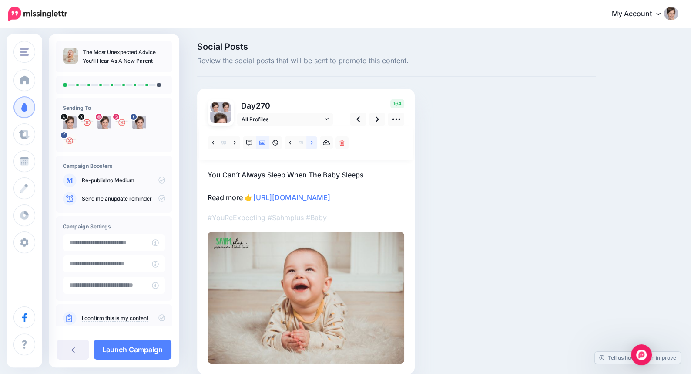
click at [310, 145] on link at bounding box center [312, 142] width 11 height 13
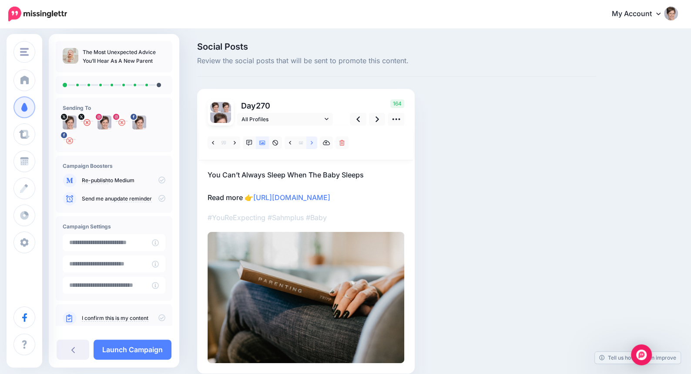
click at [310, 145] on link at bounding box center [312, 142] width 11 height 13
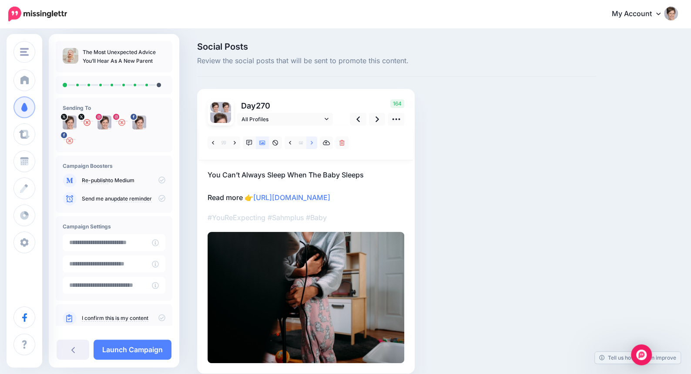
click at [310, 145] on link at bounding box center [312, 142] width 11 height 13
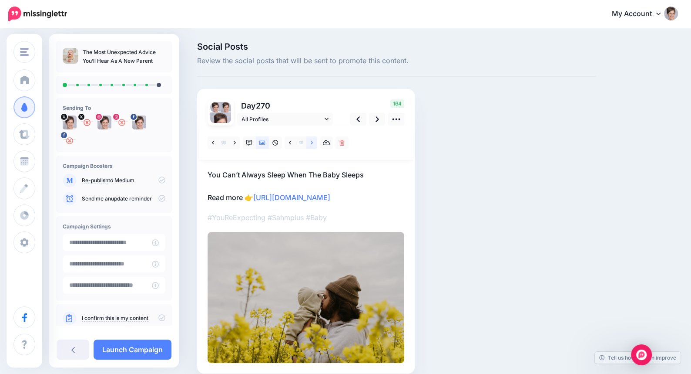
click at [310, 145] on link at bounding box center [312, 142] width 11 height 13
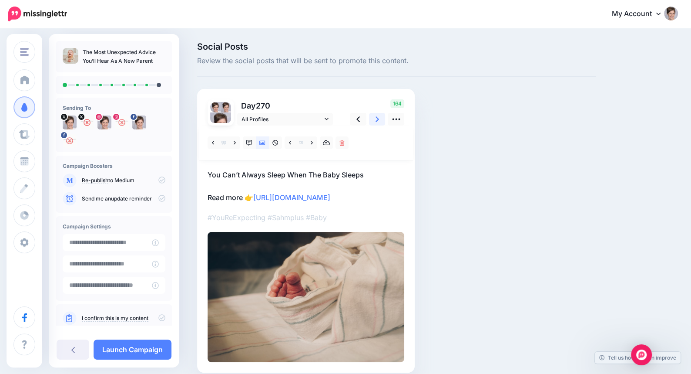
click at [374, 119] on link at bounding box center [377, 119] width 17 height 13
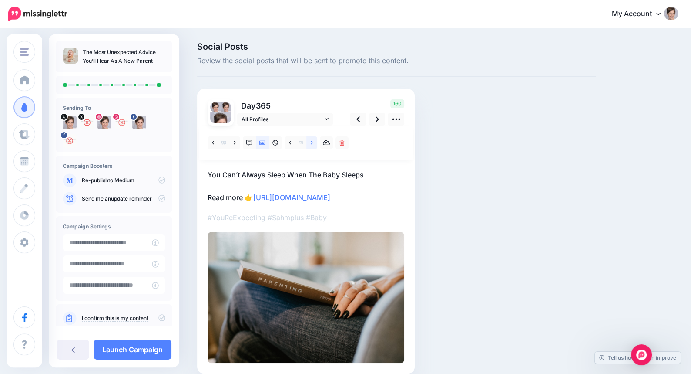
click at [314, 141] on link at bounding box center [312, 142] width 11 height 13
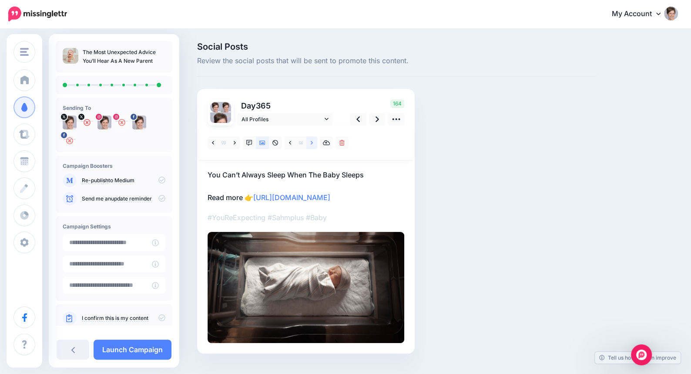
click at [314, 141] on link at bounding box center [312, 142] width 11 height 13
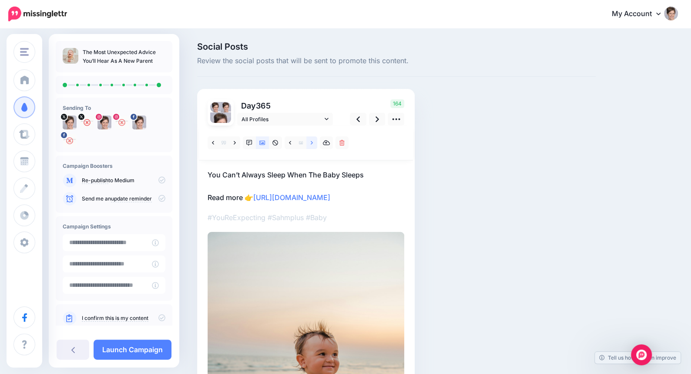
click at [314, 141] on link at bounding box center [312, 142] width 11 height 13
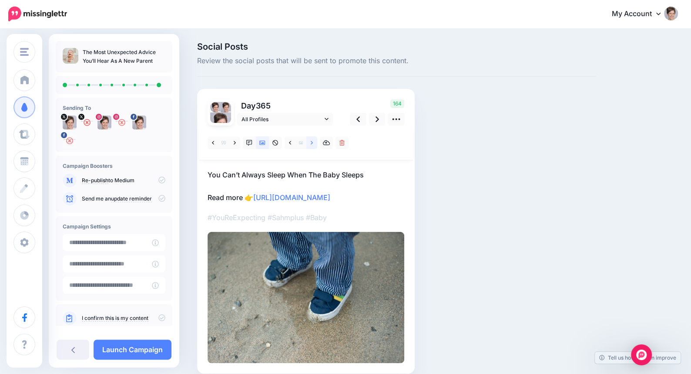
scroll to position [38, 0]
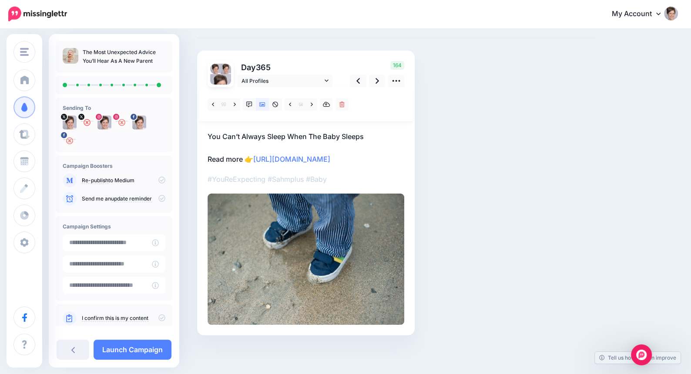
click at [161, 317] on icon at bounding box center [161, 317] width 7 height 7
click at [150, 351] on link "Launch Campaign" at bounding box center [133, 349] width 78 height 20
